Goal: Information Seeking & Learning: Learn about a topic

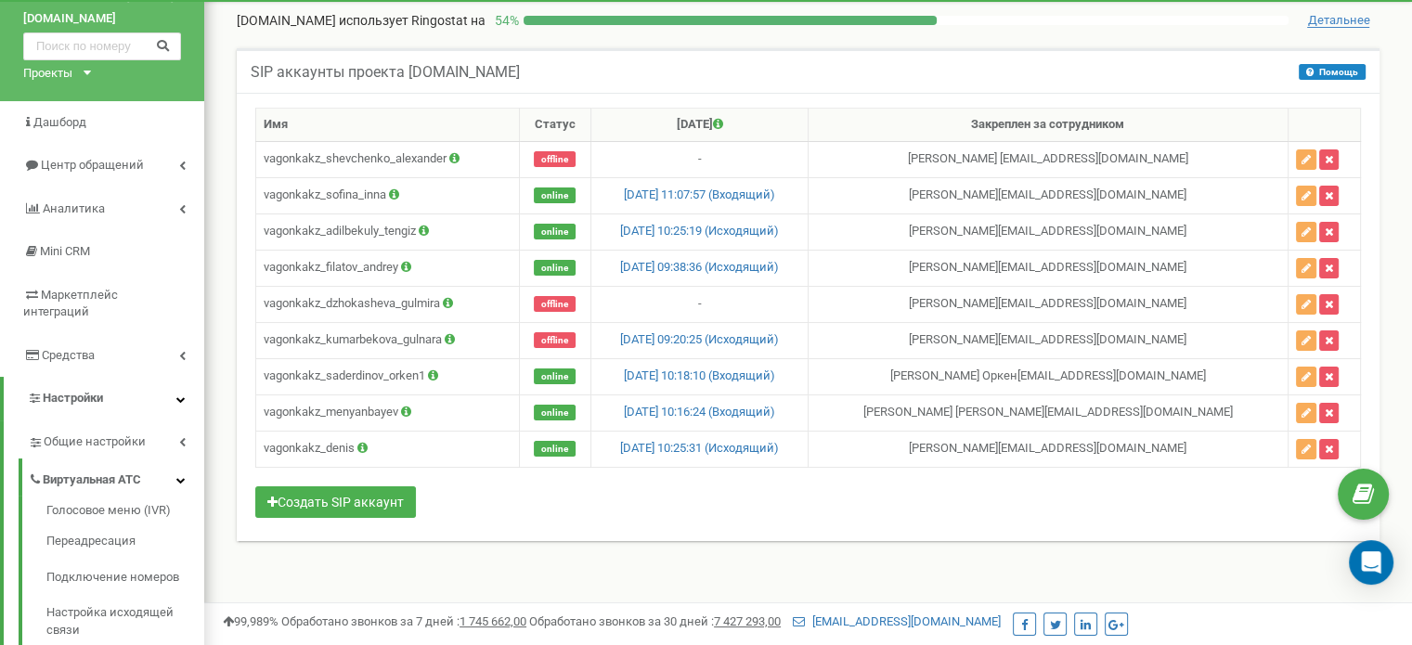
drag, startPoint x: 0, startPoint y: 0, endPoint x: 1132, endPoint y: 32, distance: 1132.1
click at [1132, 32] on div "SIP аккаунты проекта vagonka.kz Помощь Помощь В данном разделе вы можете создав…" at bounding box center [808, 316] width 1180 height 572
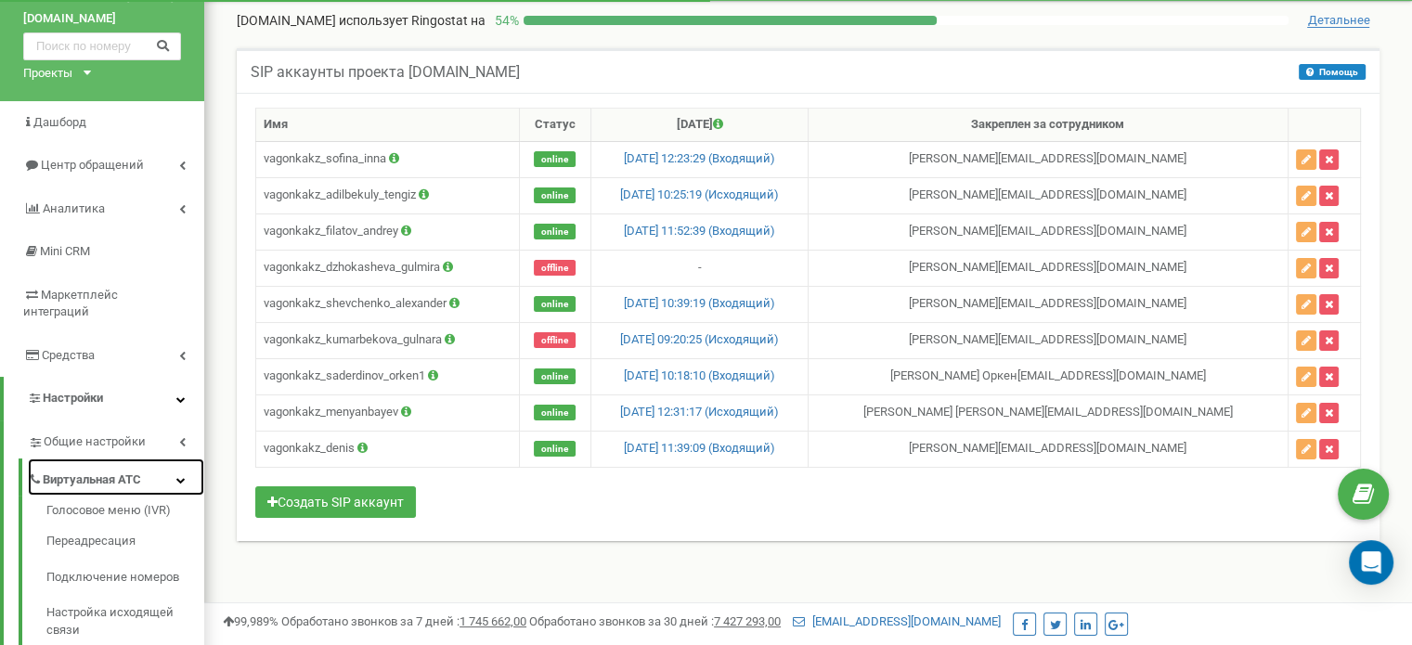
click at [187, 459] on link "Виртуальная АТС" at bounding box center [116, 478] width 176 height 38
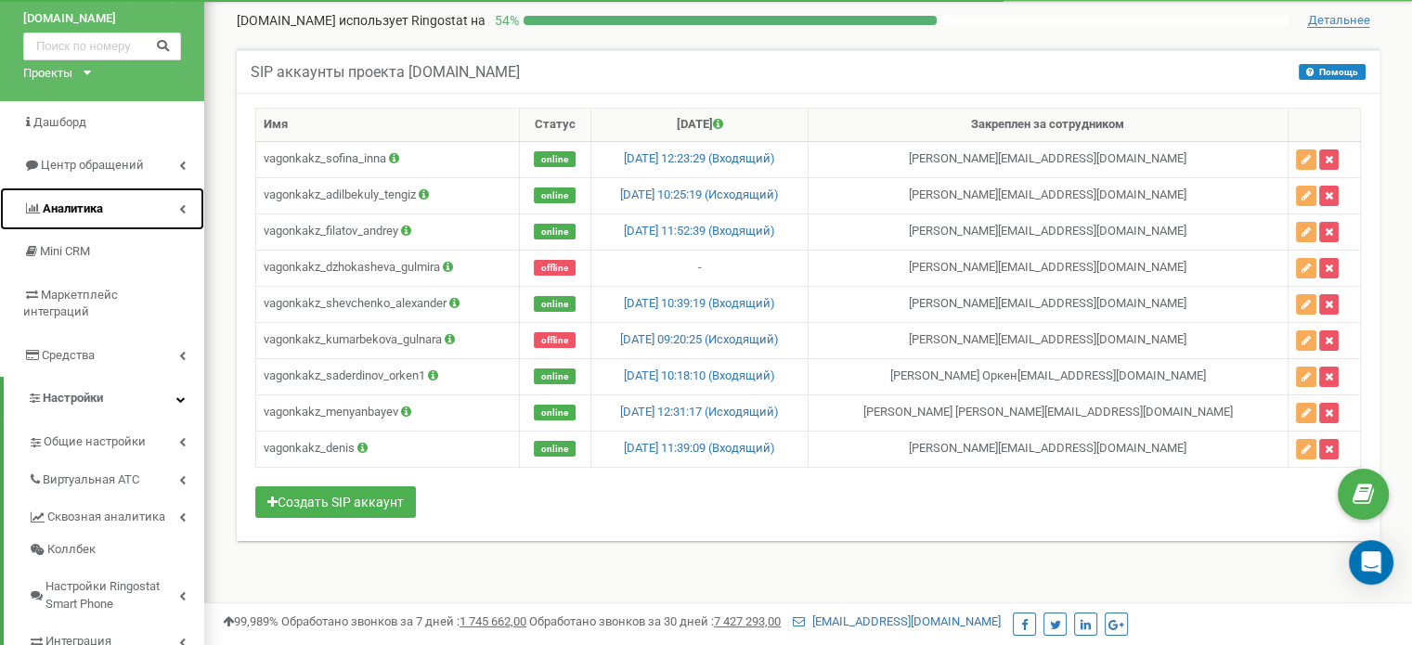
click at [165, 215] on link "Аналитика" at bounding box center [102, 210] width 204 height 44
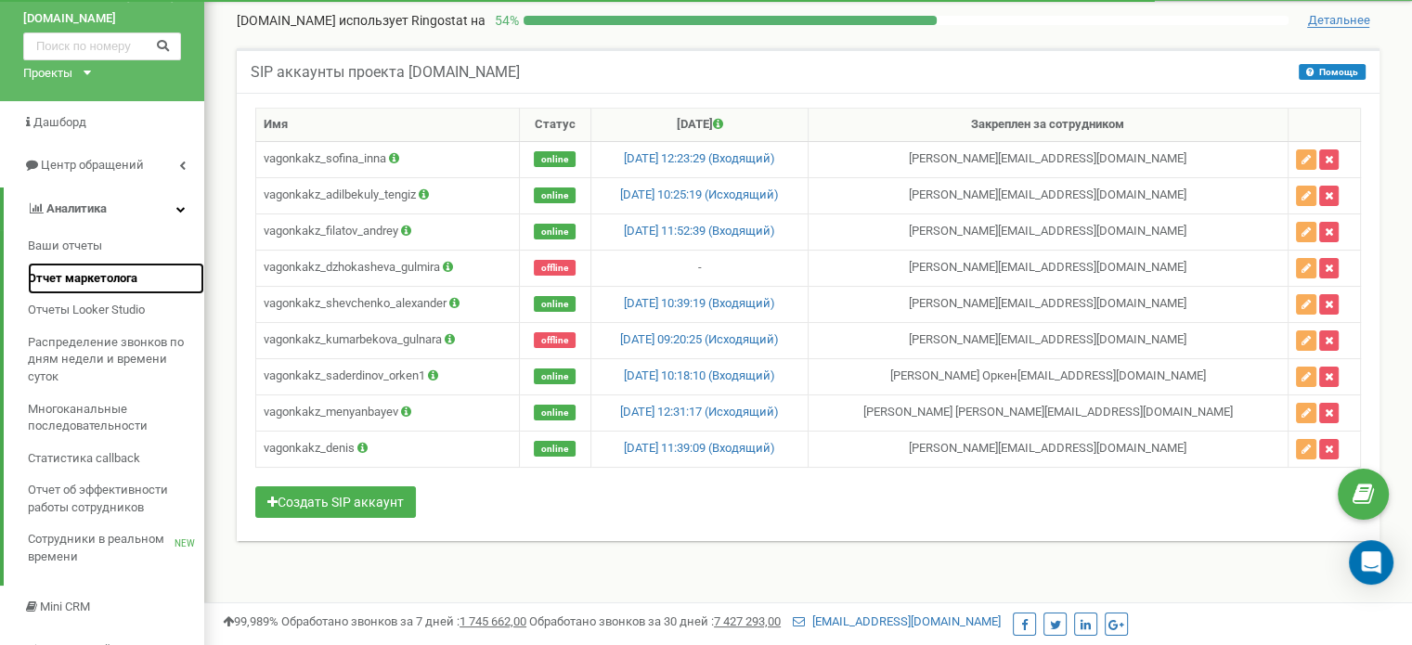
click at [125, 270] on span "Отчет маркетолога" at bounding box center [83, 279] width 110 height 18
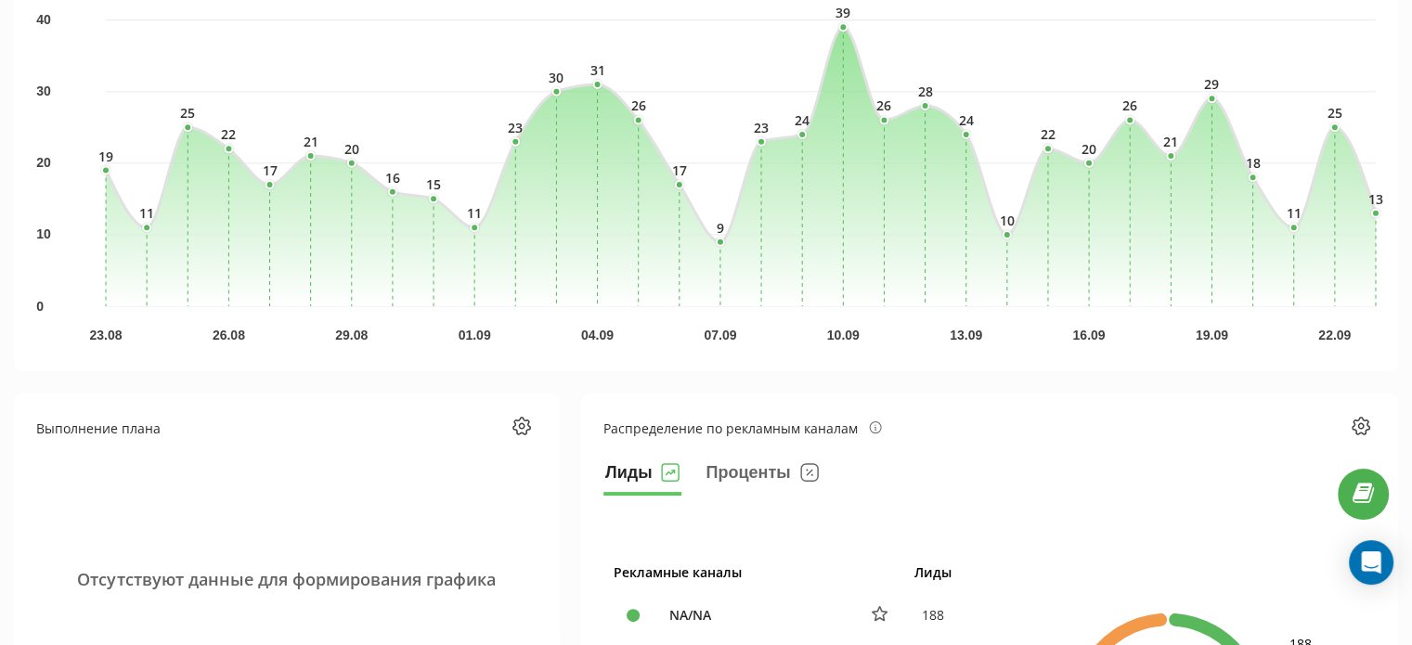
scroll to position [407, 0]
